Goal: Information Seeking & Learning: Learn about a topic

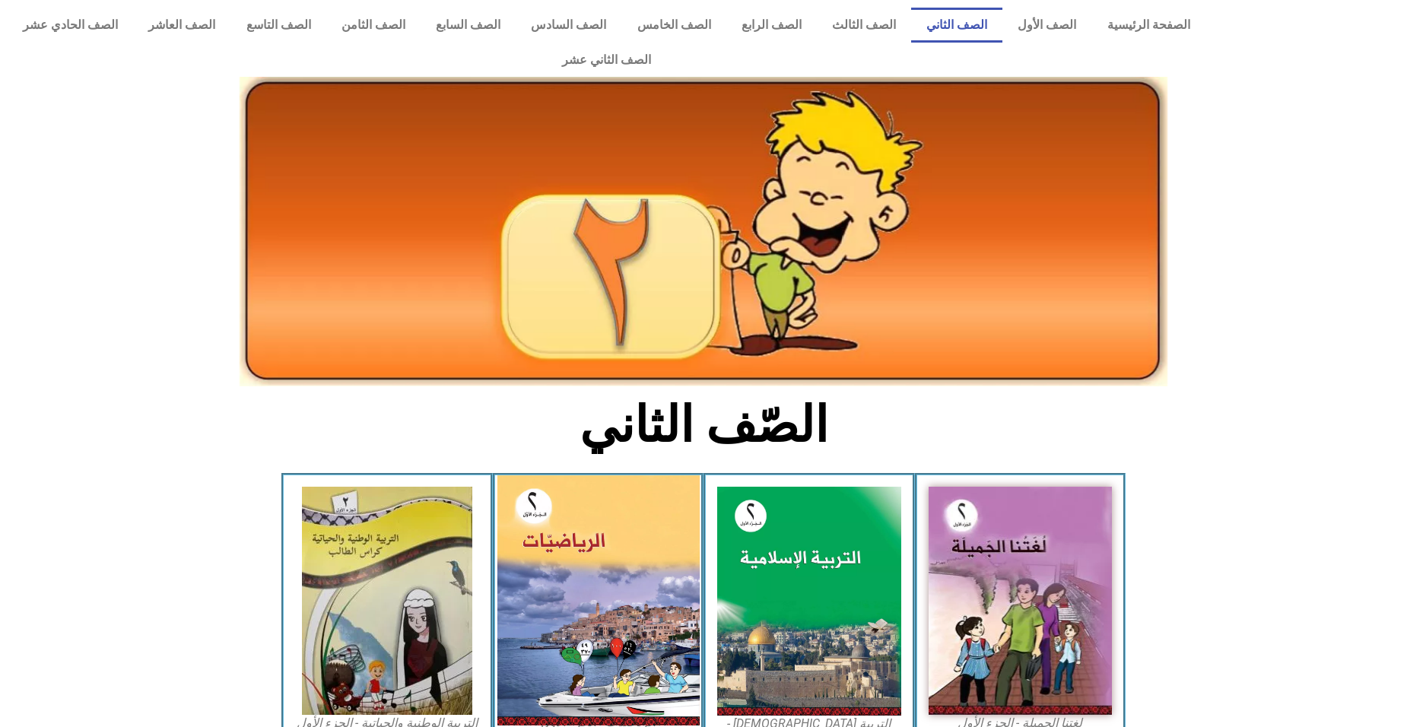
click at [652, 570] on img at bounding box center [598, 600] width 202 height 250
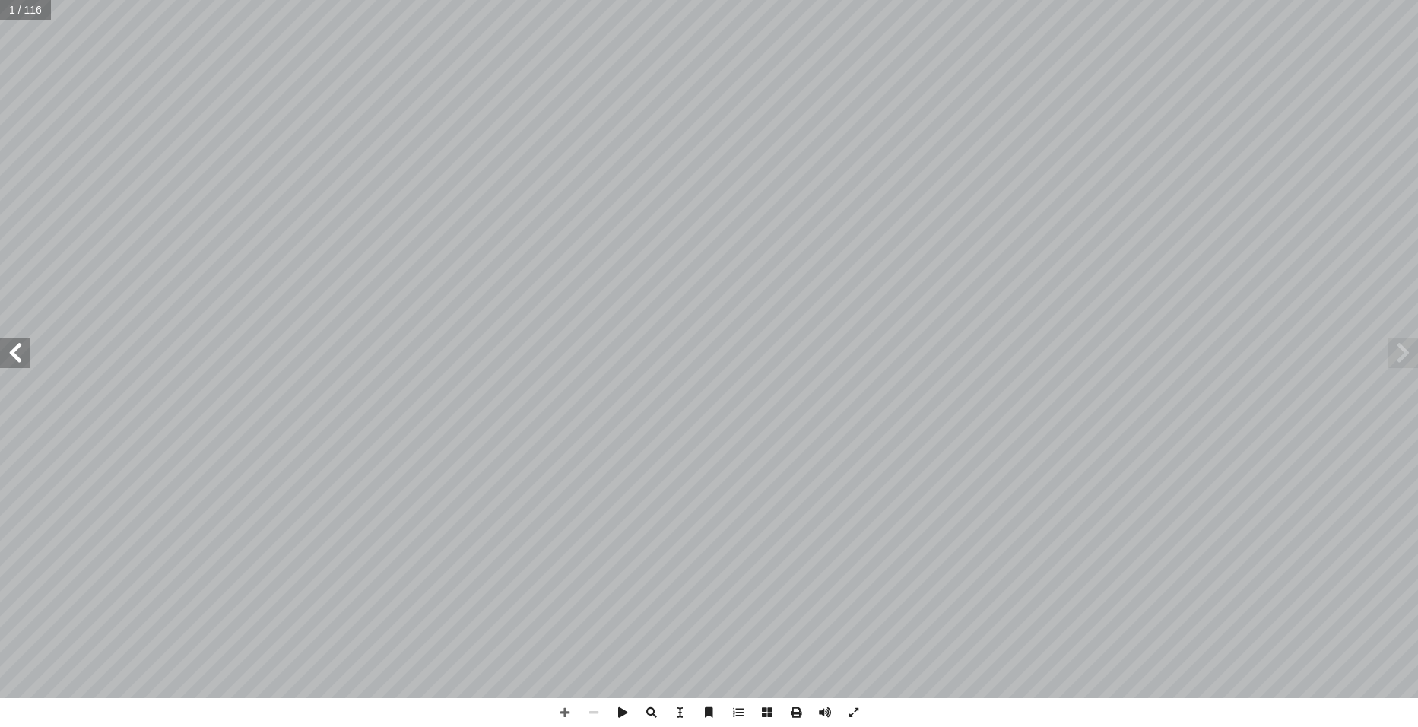
click at [10, 352] on span at bounding box center [15, 353] width 30 height 30
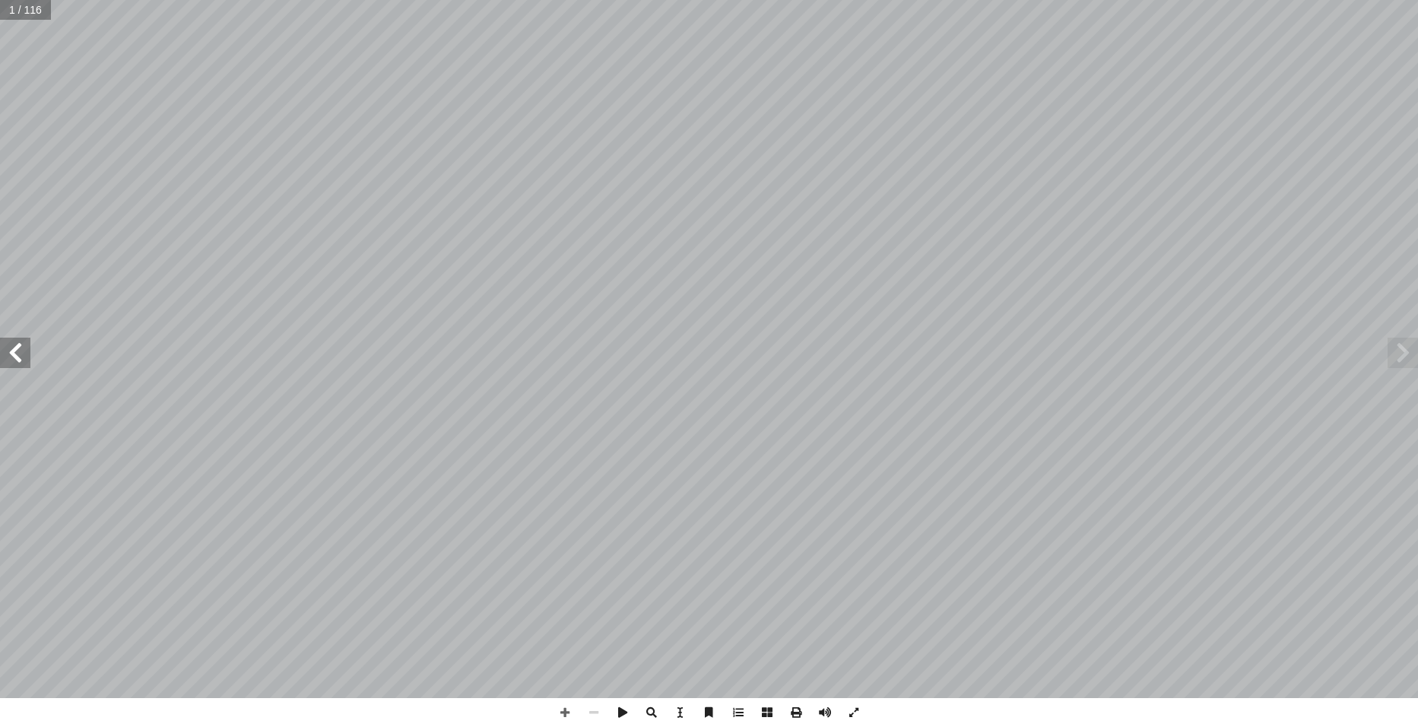
click at [10, 352] on span at bounding box center [15, 353] width 30 height 30
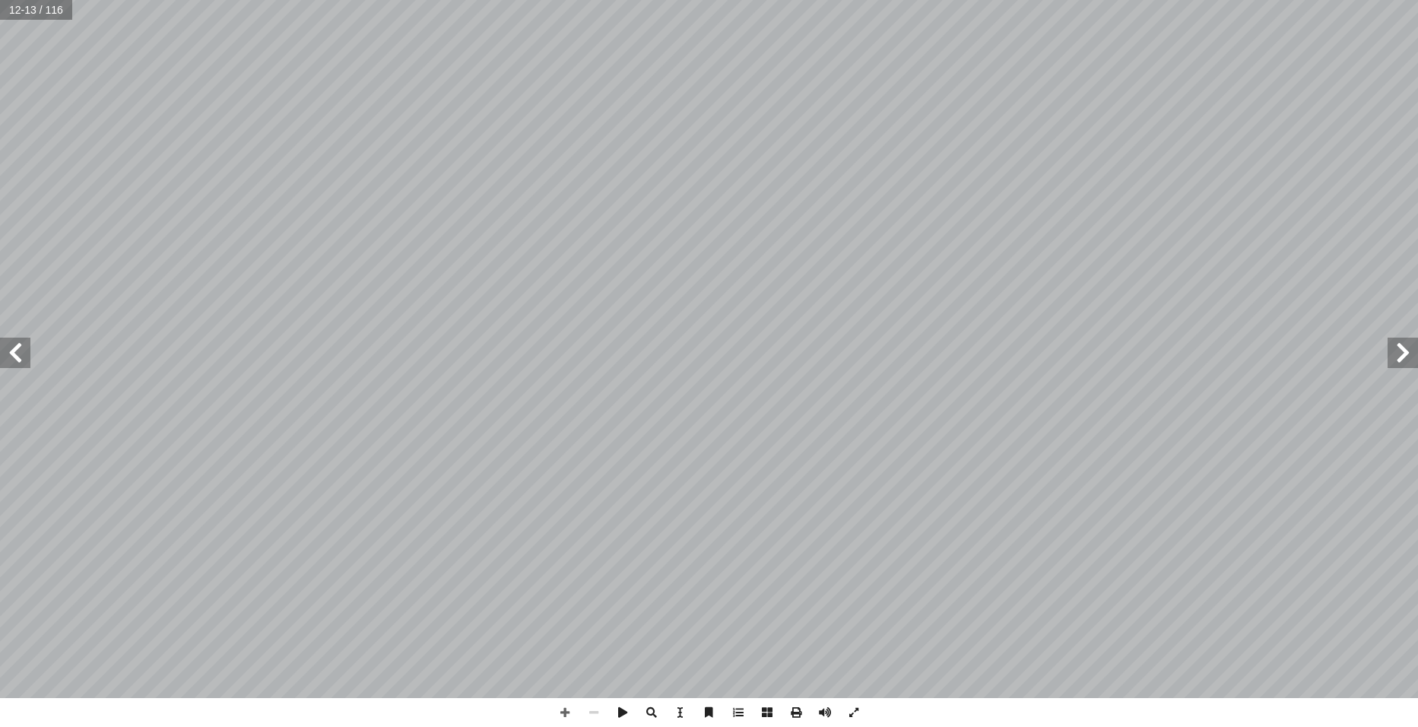
click at [10, 352] on span at bounding box center [15, 353] width 30 height 30
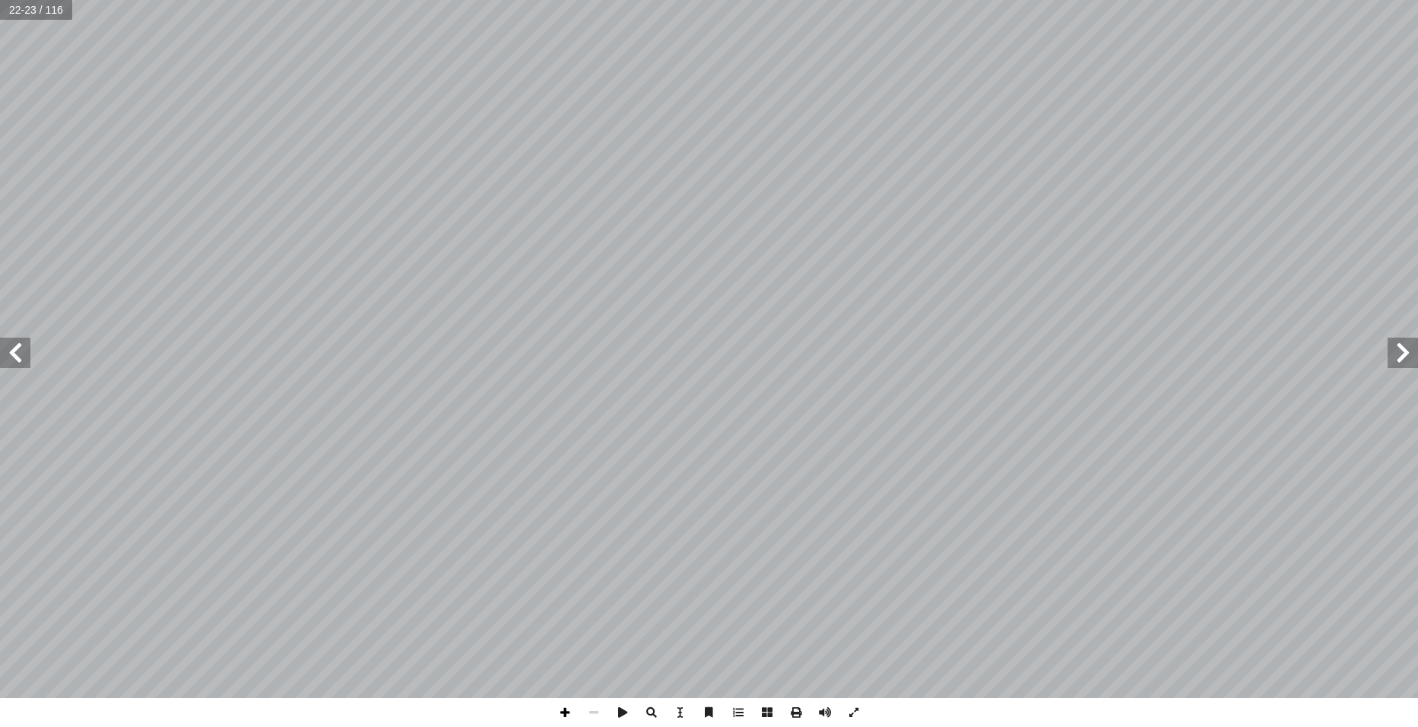
click at [552, 714] on span at bounding box center [565, 712] width 29 height 29
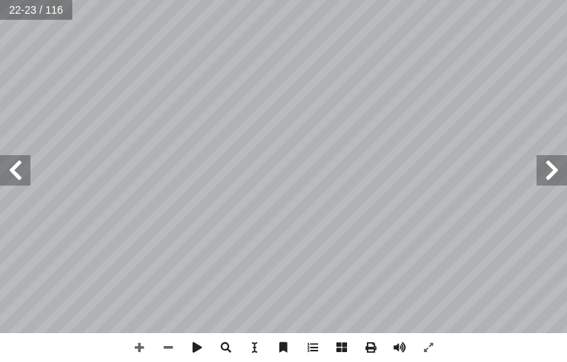
click at [567, 103] on html "الصفحة الرئيسية الصف الأول الصف الثاني الصف الثالث الصف الرابع الصف الخامس الصف…" at bounding box center [283, 51] width 567 height 103
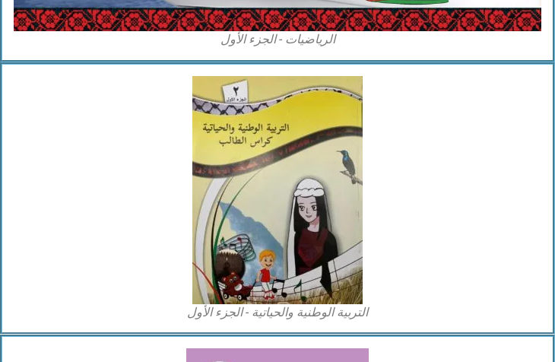
scroll to position [1916, 0]
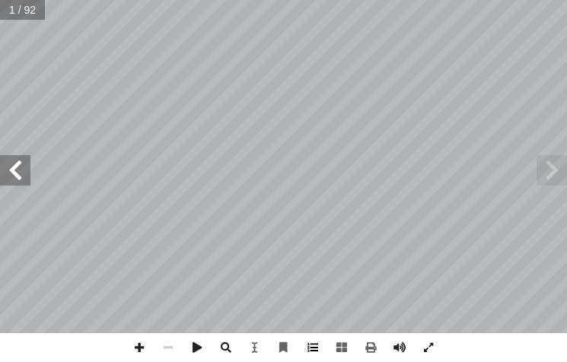
click at [304, 346] on span at bounding box center [312, 347] width 29 height 29
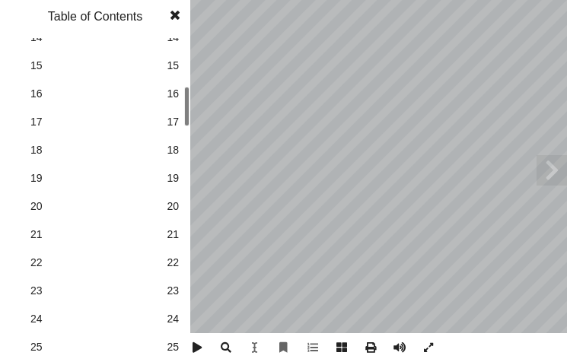
click at [172, 250] on link "22 22" at bounding box center [93, 263] width 171 height 28
click at [171, 18] on span at bounding box center [174, 15] width 27 height 30
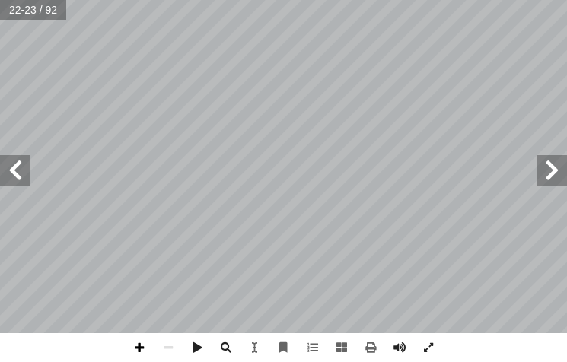
click at [139, 349] on span at bounding box center [139, 347] width 29 height 29
click at [14, 180] on span at bounding box center [15, 170] width 30 height 30
